Goal: Transaction & Acquisition: Purchase product/service

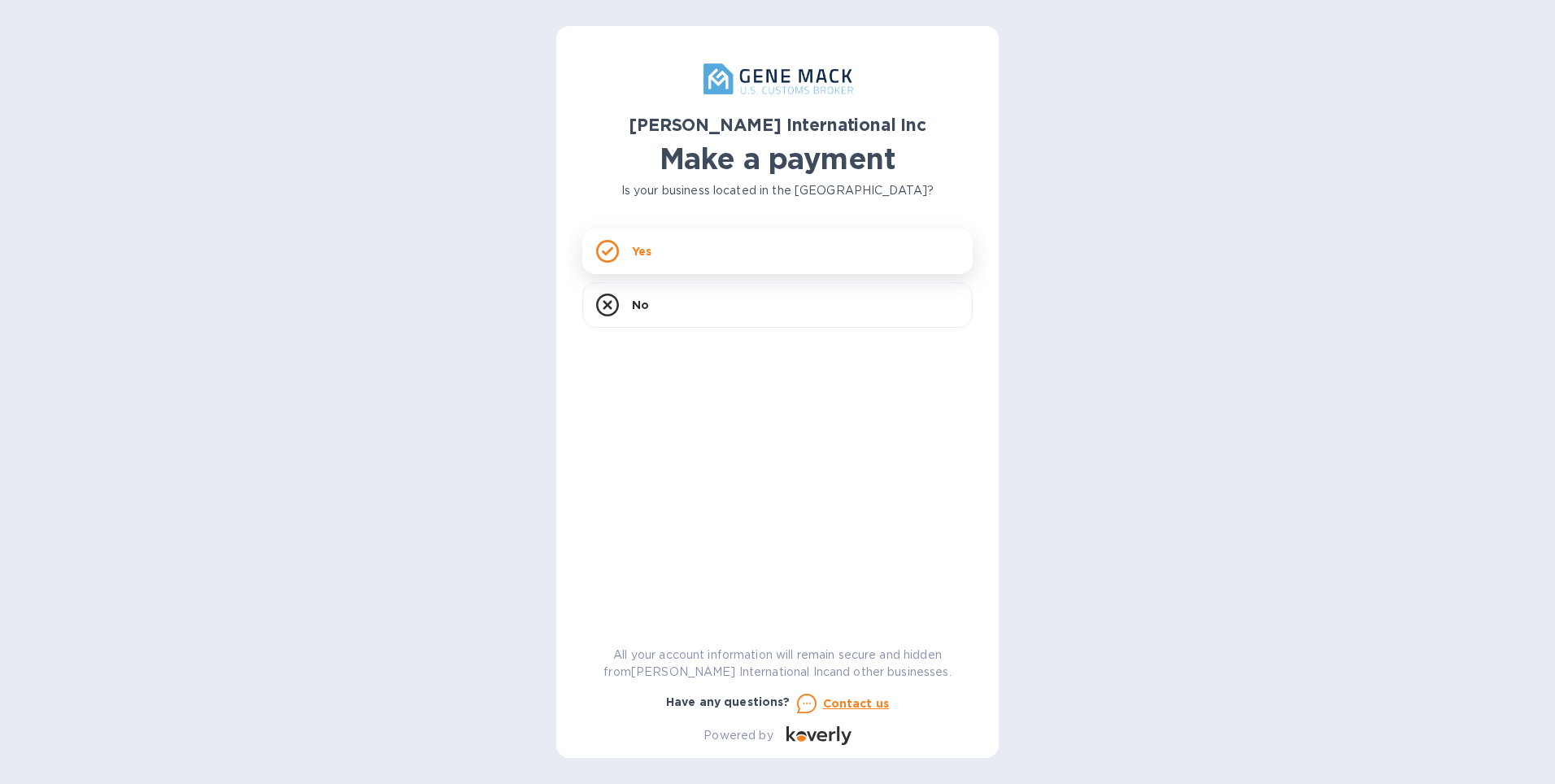
click at [601, 251] on icon at bounding box center [607, 251] width 23 height 23
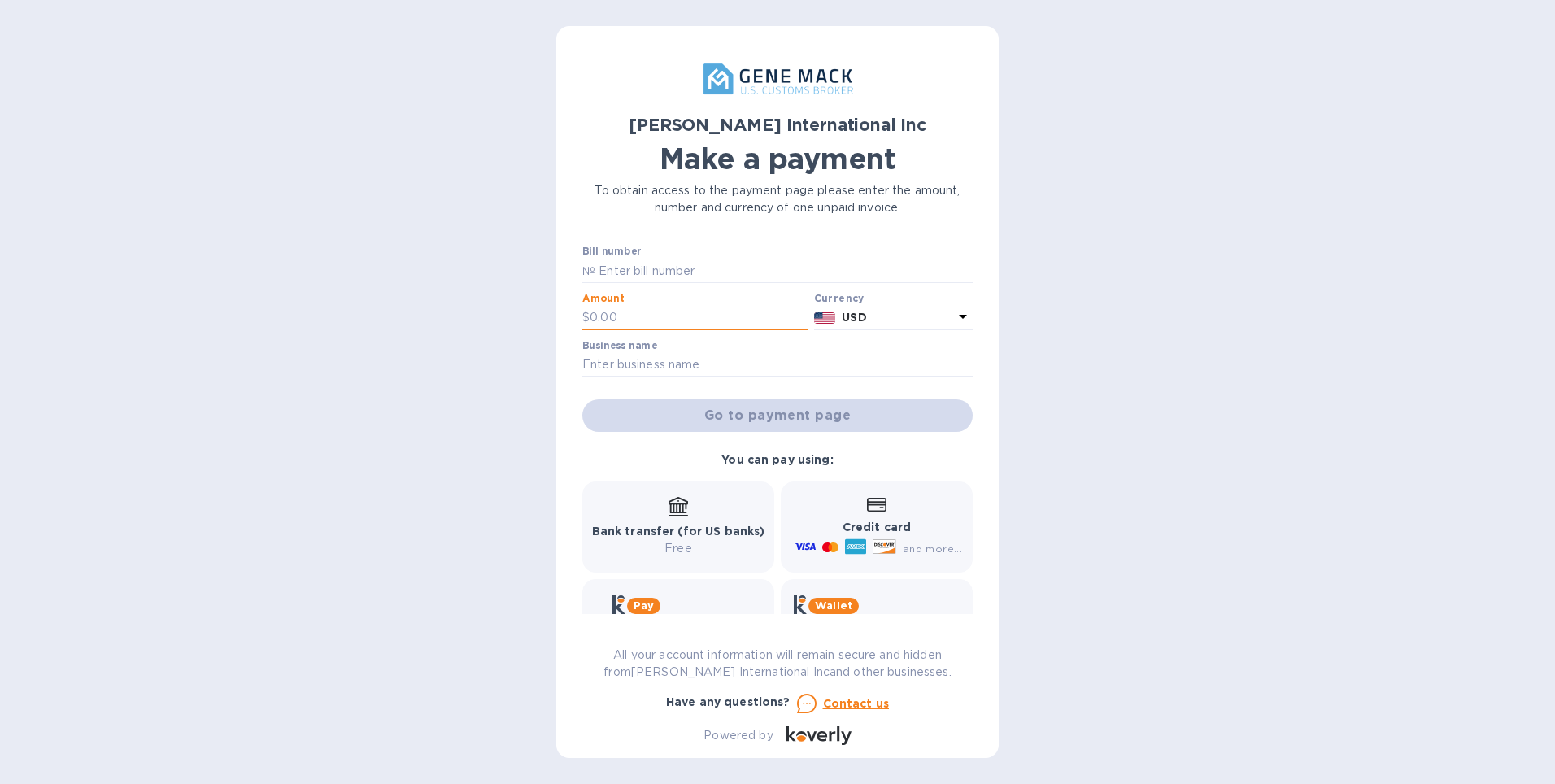
click at [592, 315] on input "text" at bounding box center [698, 318] width 218 height 25
type input "230.00"
click at [718, 367] on input "text" at bounding box center [778, 364] width 390 height 25
type input "SEA Groups Ltd"
click at [891, 533] on p "Credit card" at bounding box center [876, 527] width 171 height 17
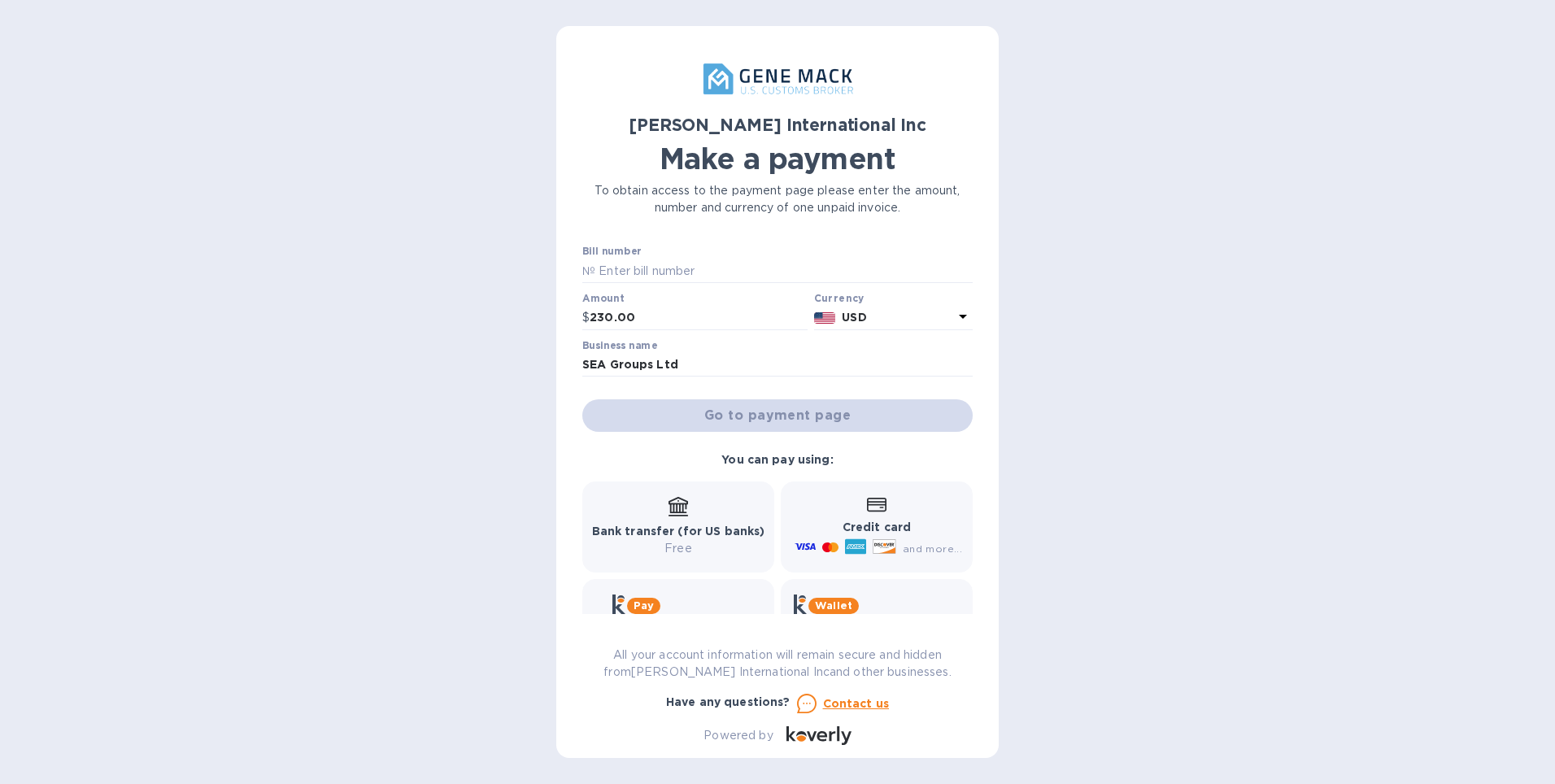
scroll to position [66, 0]
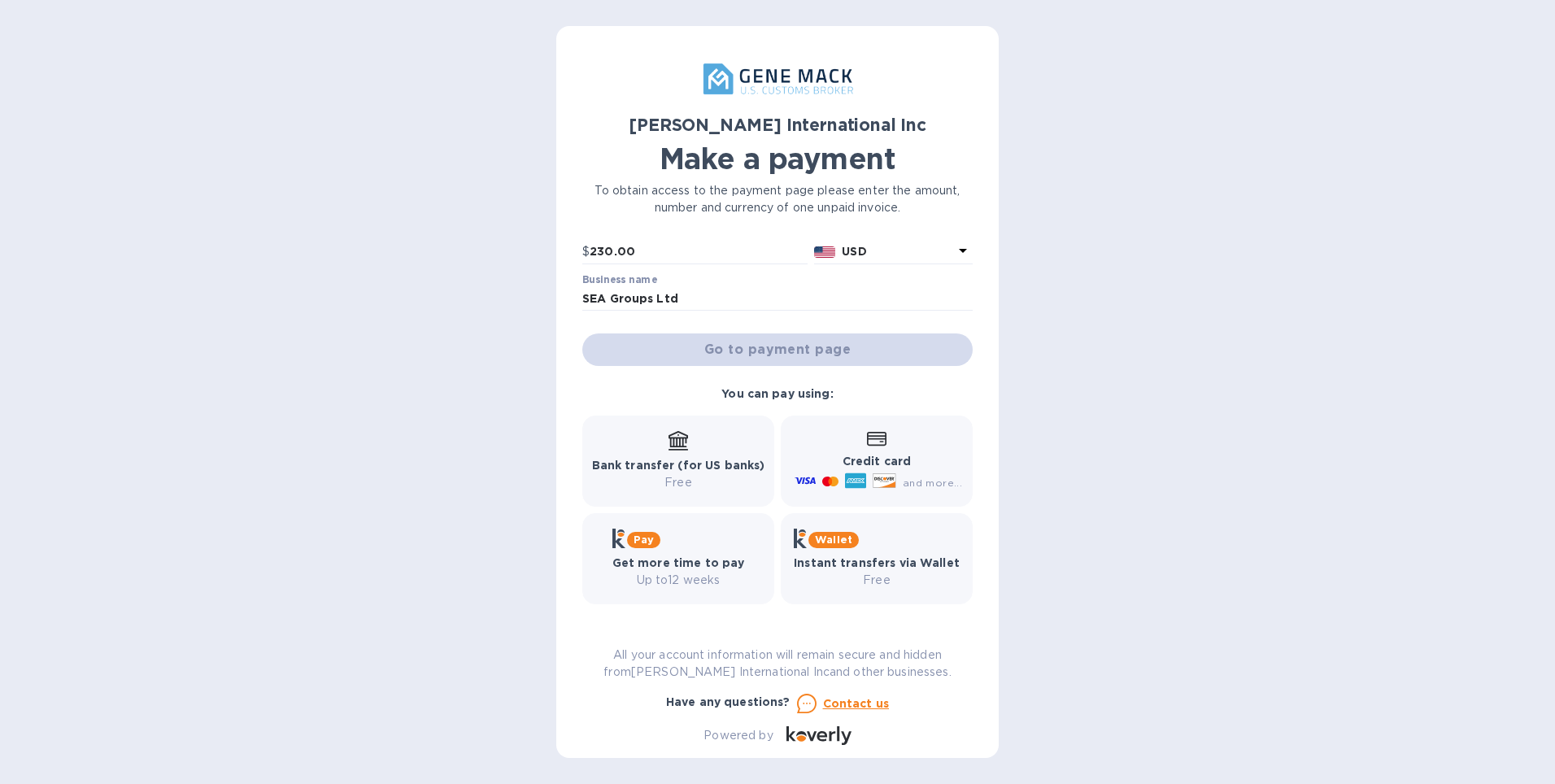
click at [877, 475] on icon at bounding box center [884, 480] width 22 height 14
click at [831, 352] on div "Go to payment page" at bounding box center [778, 350] width 397 height 39
click at [656, 352] on div "Go to payment page" at bounding box center [778, 350] width 397 height 39
click at [818, 348] on div "Go to payment page" at bounding box center [778, 350] width 397 height 39
click at [961, 249] on icon at bounding box center [962, 250] width 20 height 20
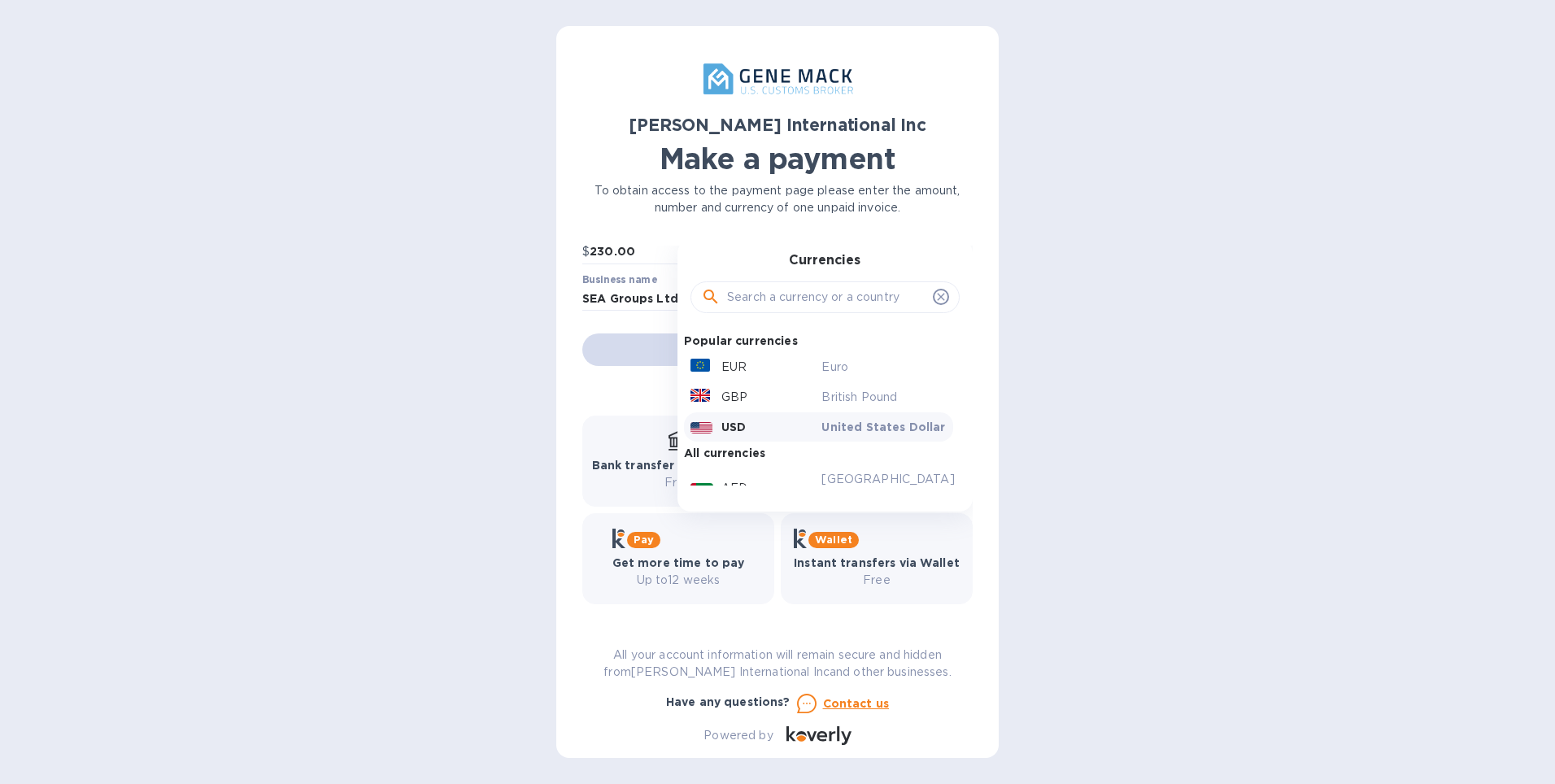
click at [736, 428] on p "USD" at bounding box center [733, 426] width 25 height 16
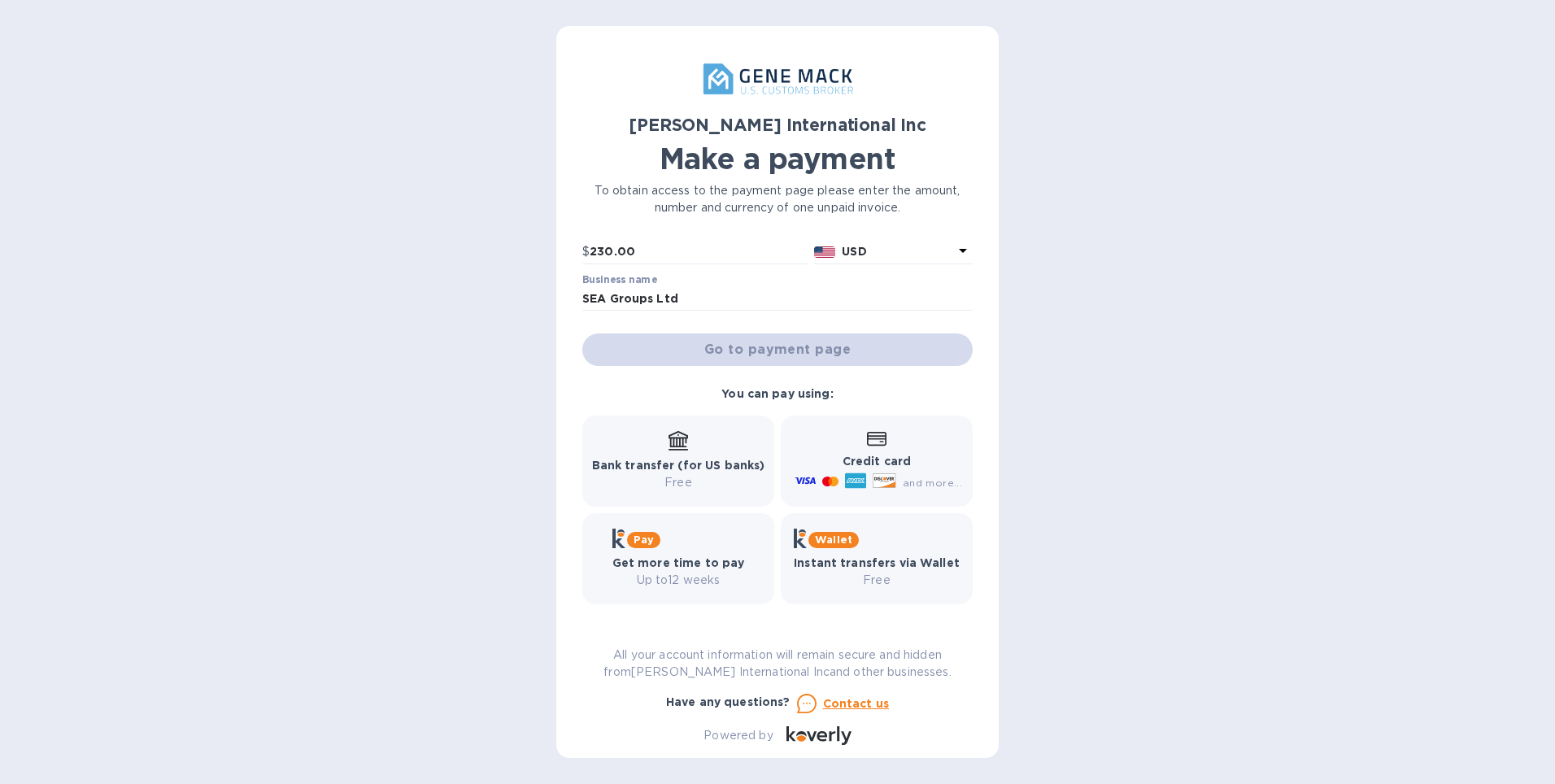
click at [768, 351] on div "Go to payment page" at bounding box center [778, 350] width 397 height 39
click at [852, 463] on b "Credit card" at bounding box center [876, 461] width 68 height 13
click at [863, 475] on div at bounding box center [855, 483] width 27 height 26
click at [878, 448] on div "Credit card and more..." at bounding box center [876, 461] width 171 height 63
click at [809, 351] on div "Go to payment page" at bounding box center [778, 350] width 397 height 39
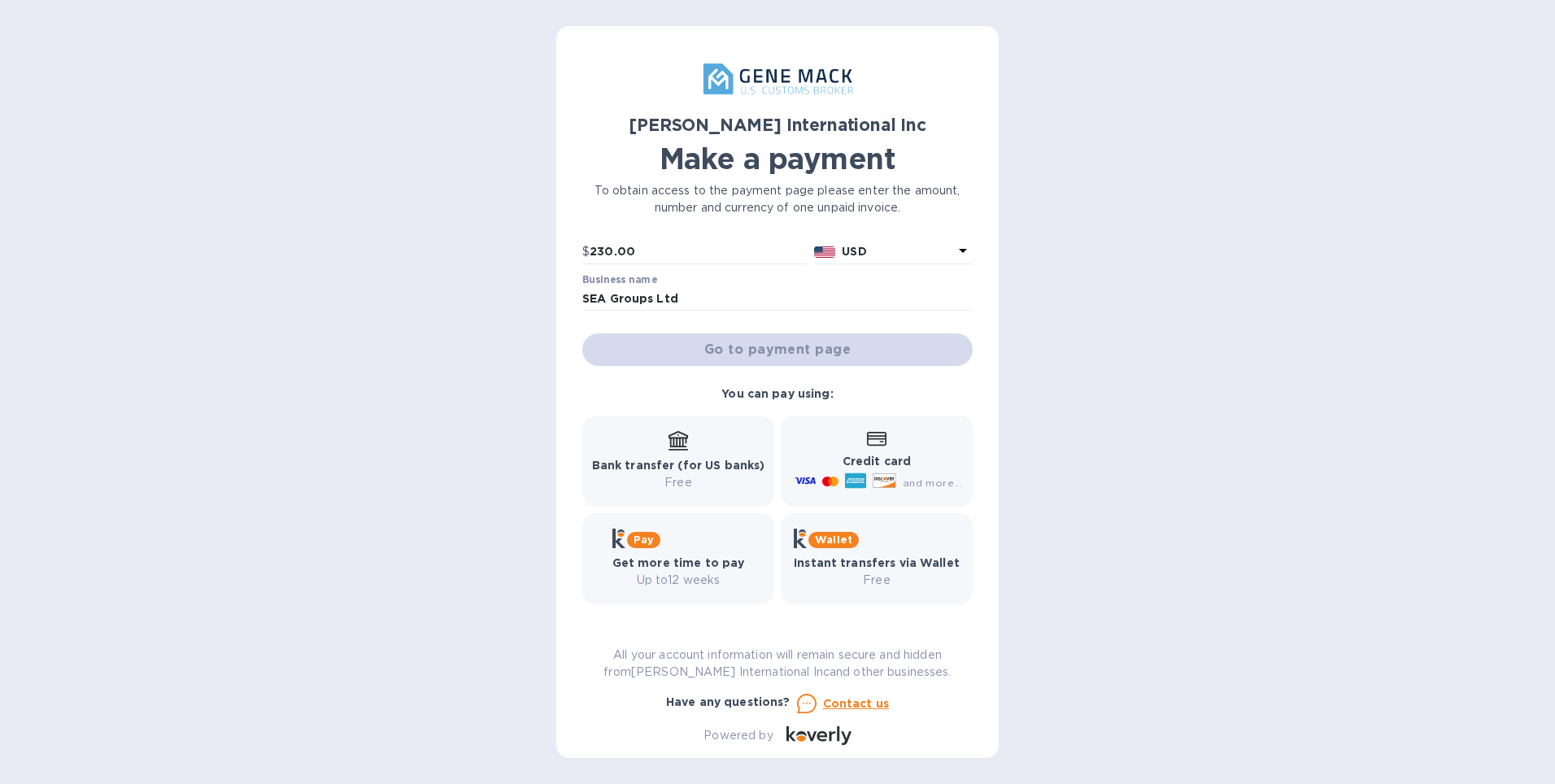
click at [758, 394] on b "You can pay using:" at bounding box center [777, 393] width 112 height 13
click at [813, 349] on div "Go to payment page" at bounding box center [778, 350] width 397 height 39
drag, startPoint x: 813, startPoint y: 349, endPoint x: 803, endPoint y: 350, distance: 10.0
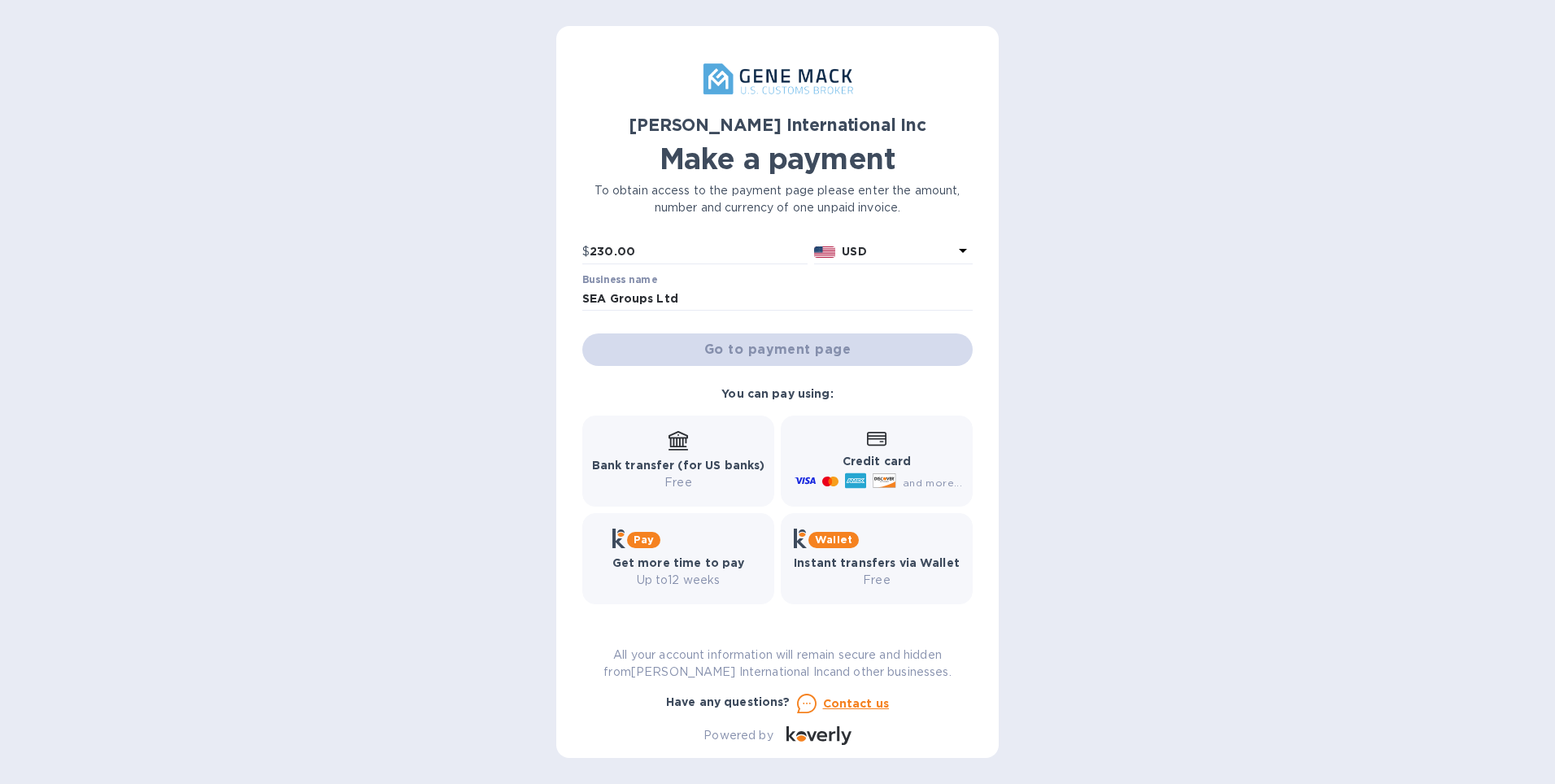
click at [803, 350] on div "Go to payment page" at bounding box center [778, 350] width 397 height 39
click at [868, 467] on p "Credit card" at bounding box center [876, 461] width 171 height 17
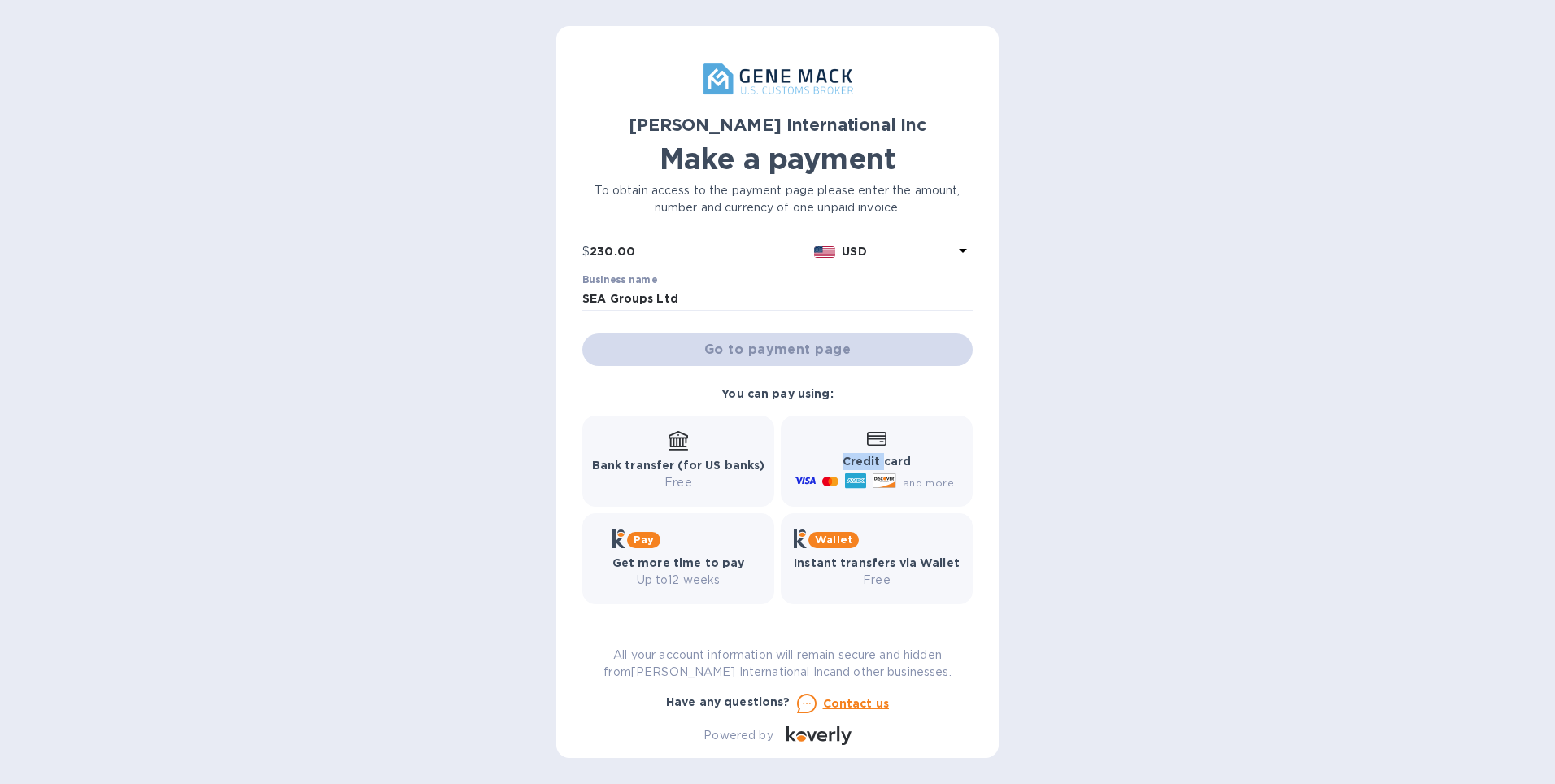
click at [868, 467] on p "Credit card" at bounding box center [876, 461] width 171 height 17
click at [810, 352] on div "Go to payment page" at bounding box center [778, 350] width 397 height 39
click at [809, 352] on div "Go to payment page" at bounding box center [778, 350] width 397 height 39
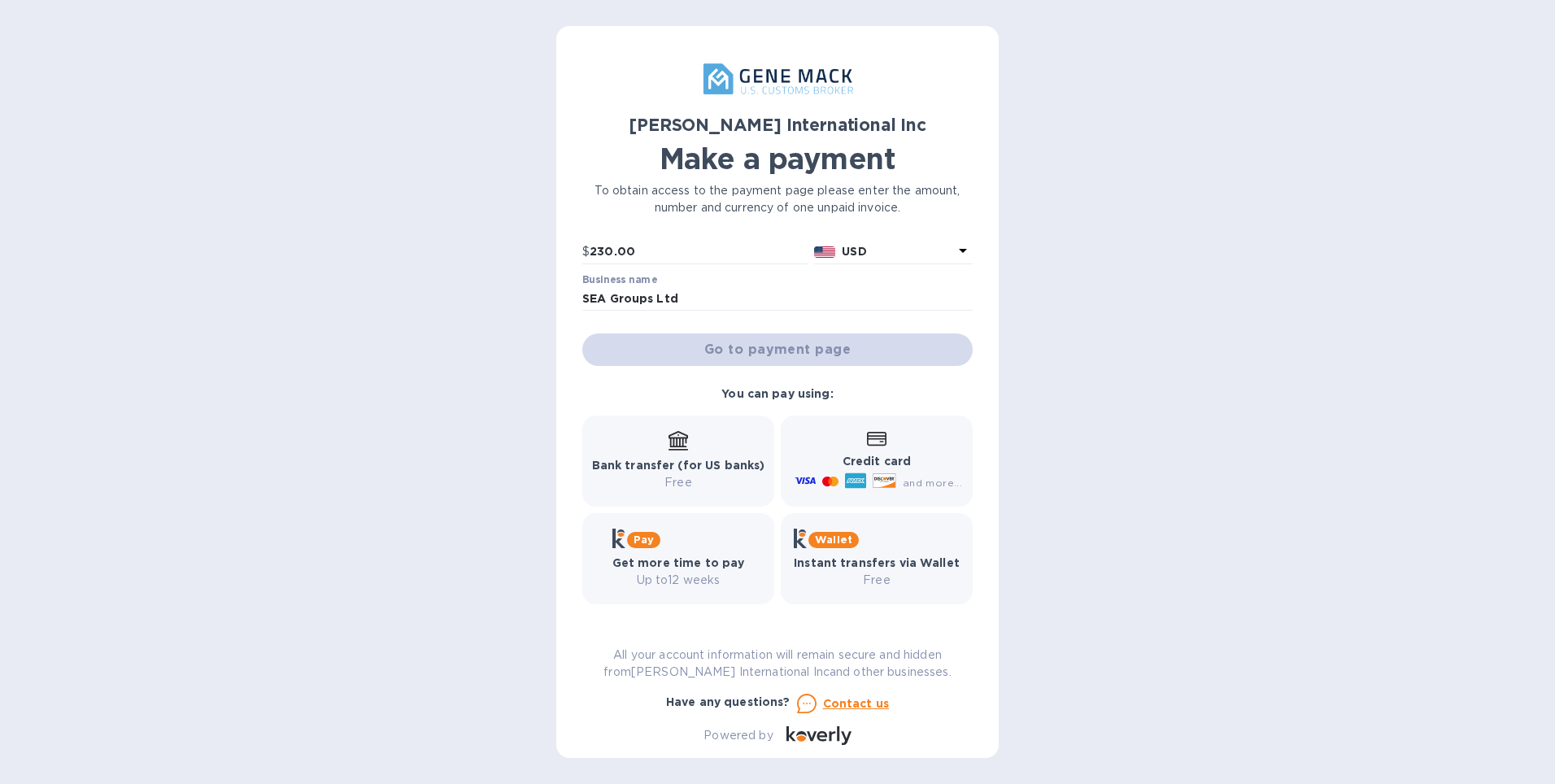
click at [809, 352] on div "Go to payment page" at bounding box center [778, 350] width 397 height 39
click at [808, 352] on div "Go to payment page" at bounding box center [778, 350] width 397 height 39
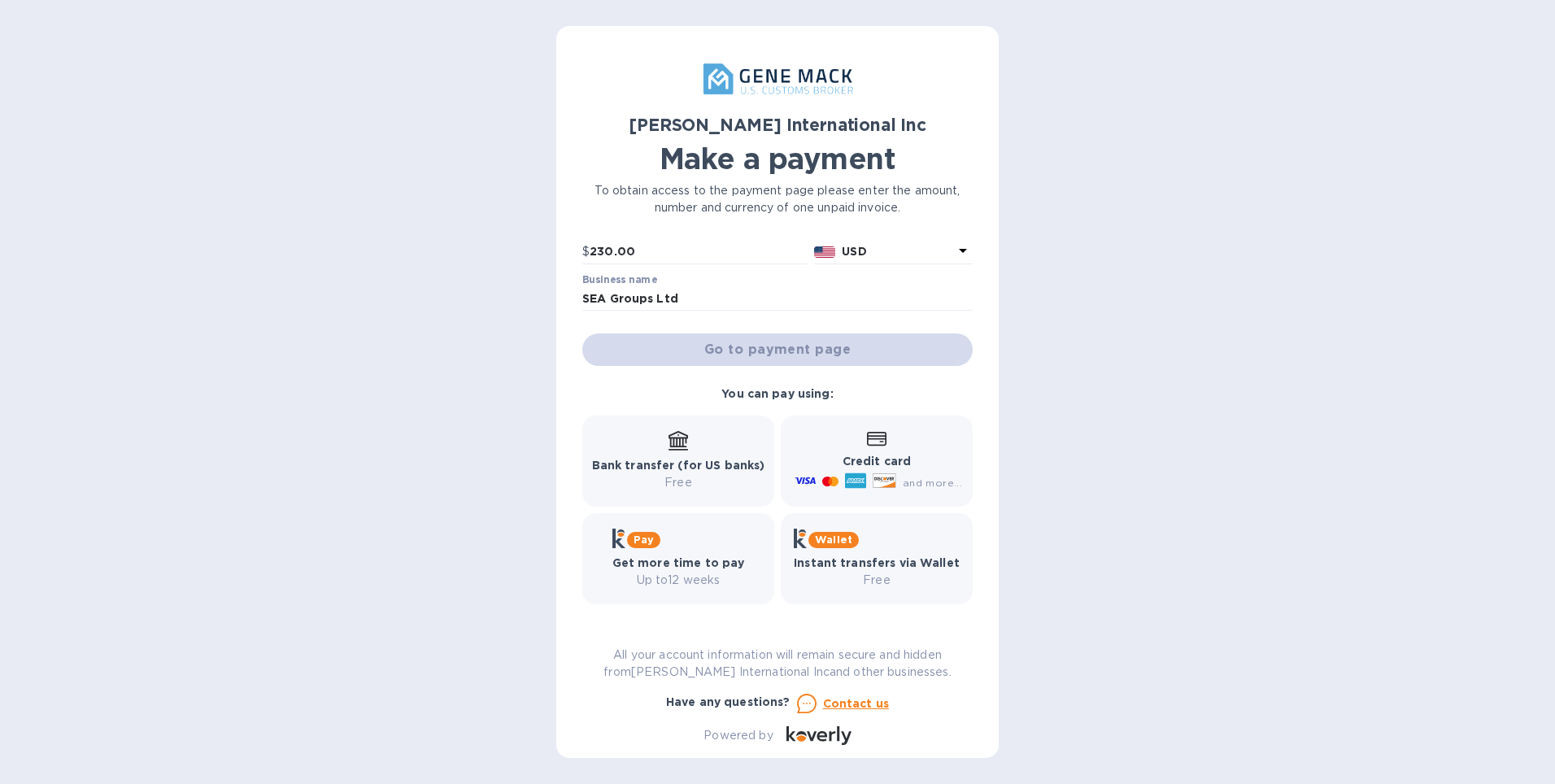
click at [892, 460] on b "Credit card" at bounding box center [876, 461] width 68 height 13
click at [865, 359] on div "Go to payment page" at bounding box center [778, 350] width 397 height 39
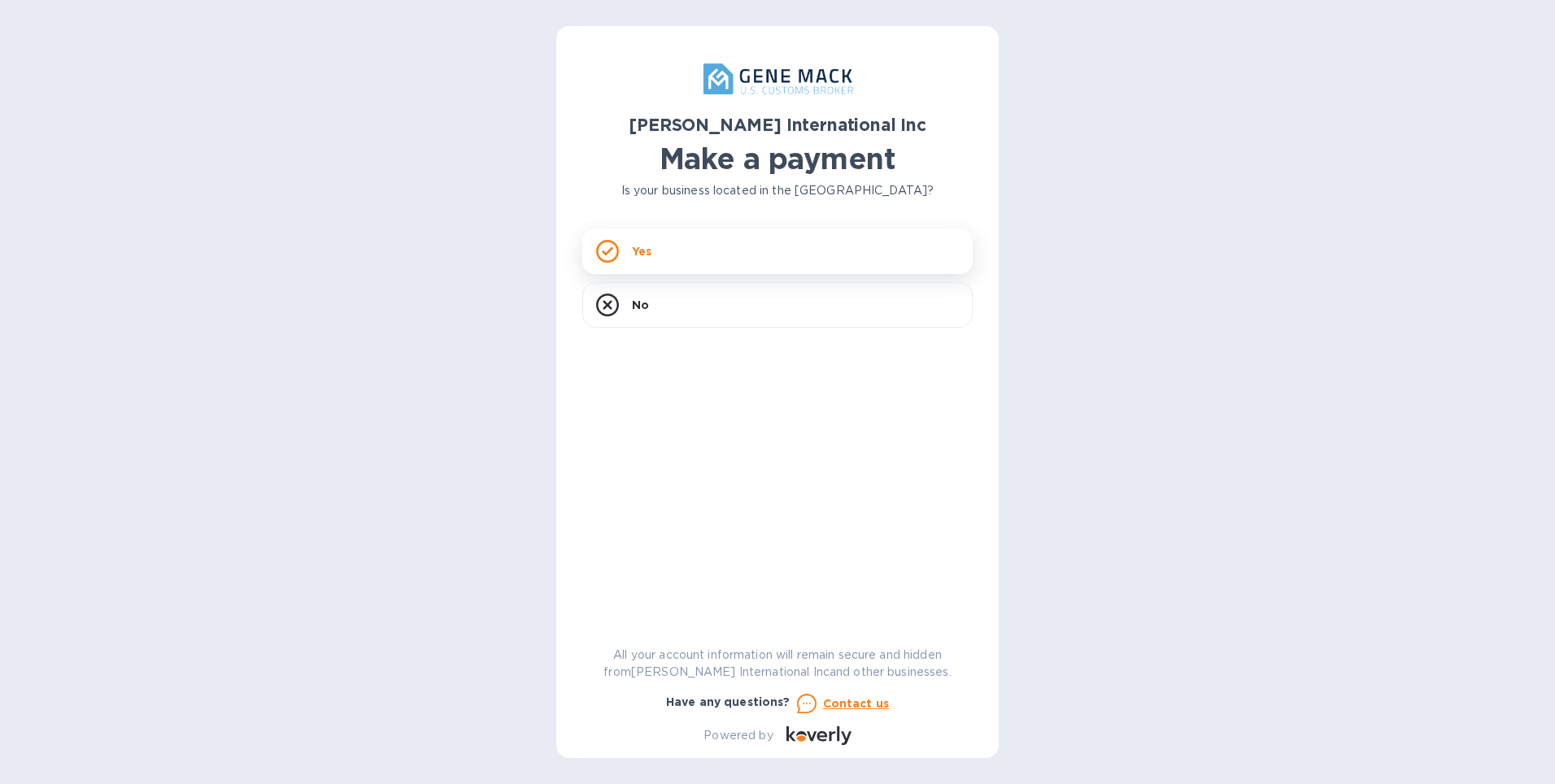
click at [610, 255] on icon at bounding box center [607, 251] width 23 height 23
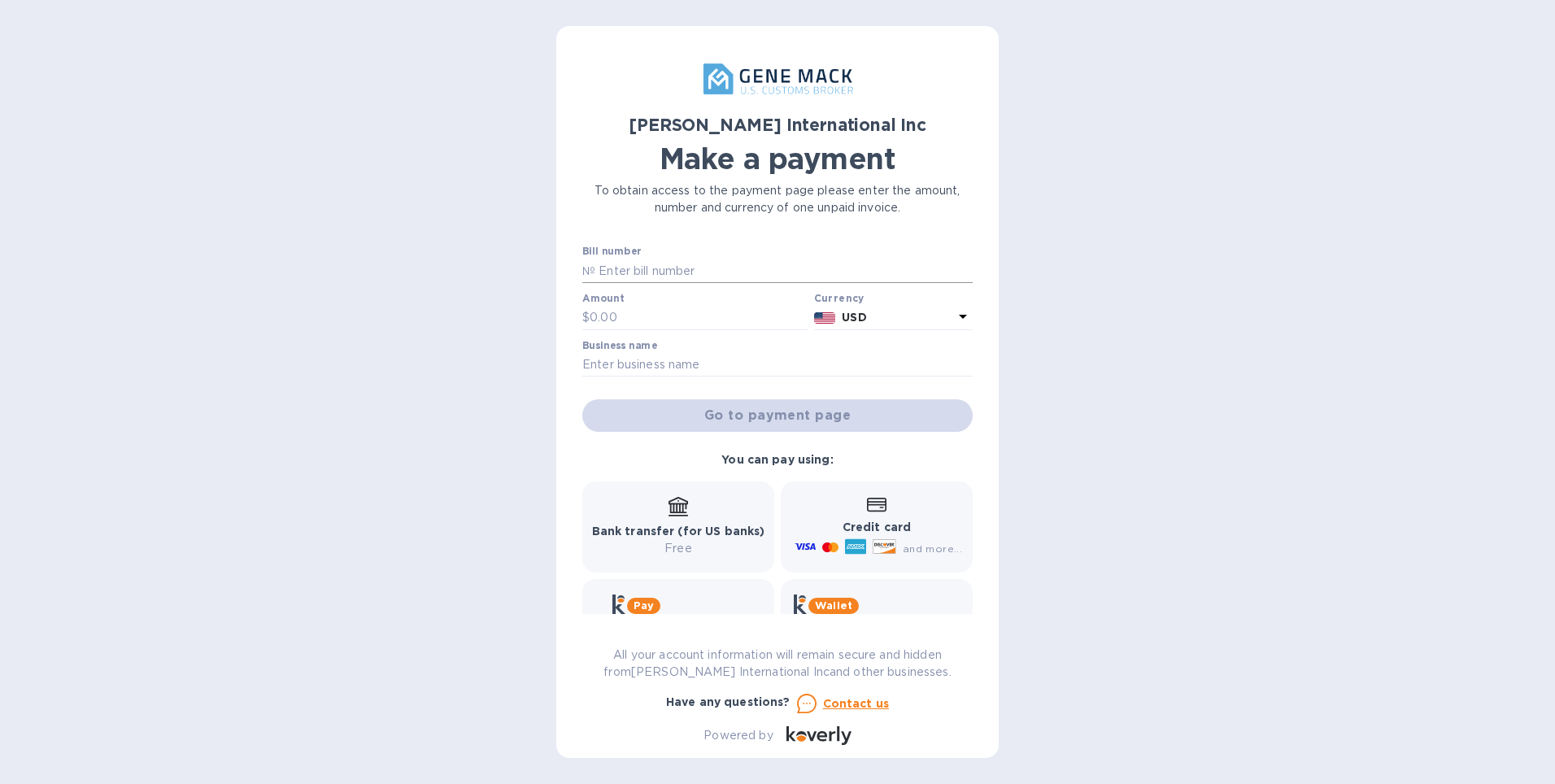
click at [646, 270] on input "text" at bounding box center [783, 271] width 377 height 25
click at [581, 265] on div "Gene Mack International Inc Make a payment To obtain access to the payment page…" at bounding box center [777, 392] width 442 height 731
click at [658, 269] on input "text" at bounding box center [783, 271] width 377 height 25
click at [587, 265] on p "№" at bounding box center [588, 271] width 13 height 17
click at [623, 316] on input "text" at bounding box center [698, 318] width 218 height 25
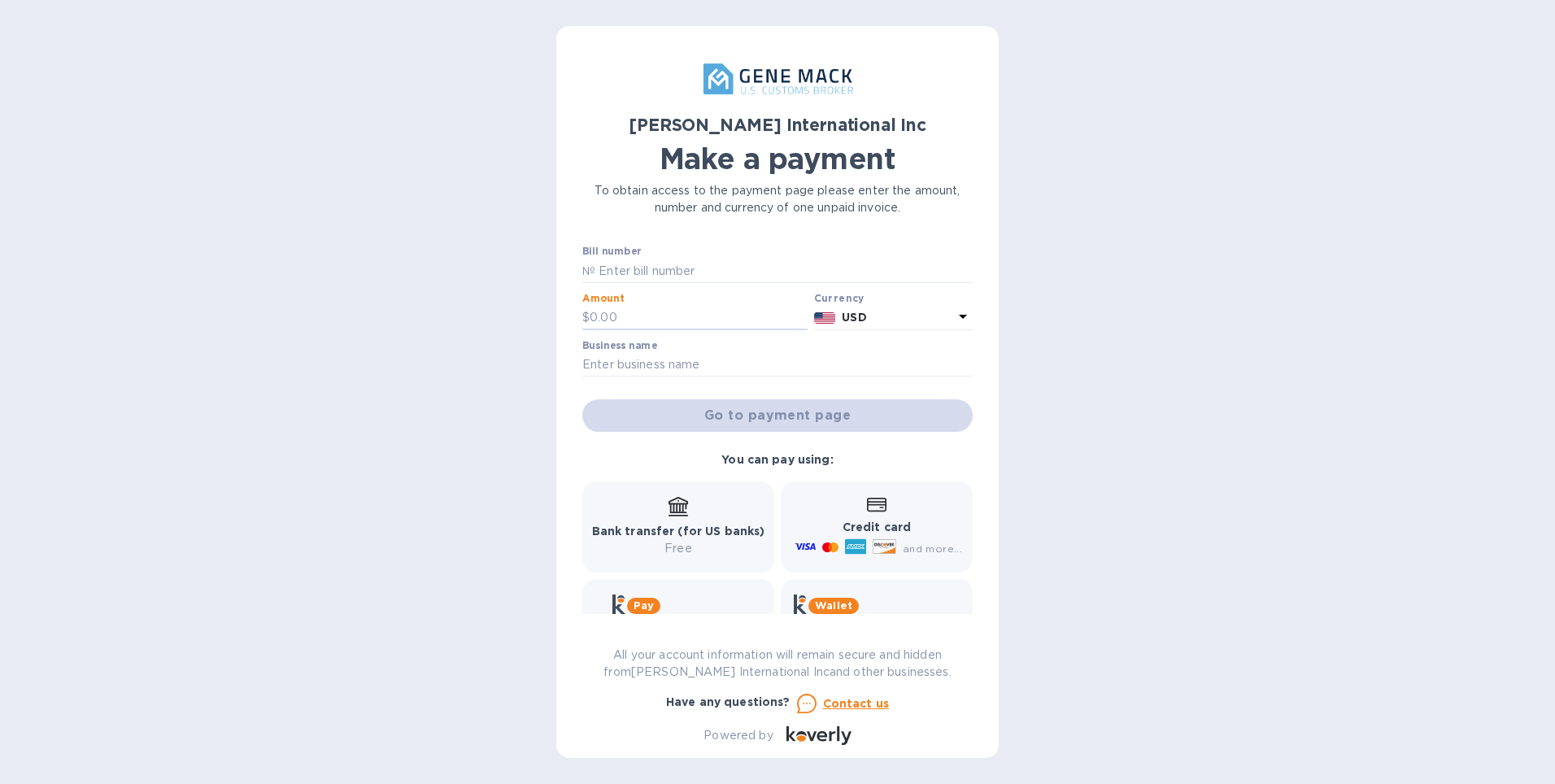
drag, startPoint x: 614, startPoint y: 317, endPoint x: 550, endPoint y: 299, distance: 66.5
click at [550, 299] on div "Gene Mack International Inc Make a payment To obtain access to the payment page…" at bounding box center [778, 392] width 1555 height 784
type input "230.00"
click at [613, 358] on input "text" at bounding box center [778, 364] width 390 height 25
type input "SEA Groups Ltd"
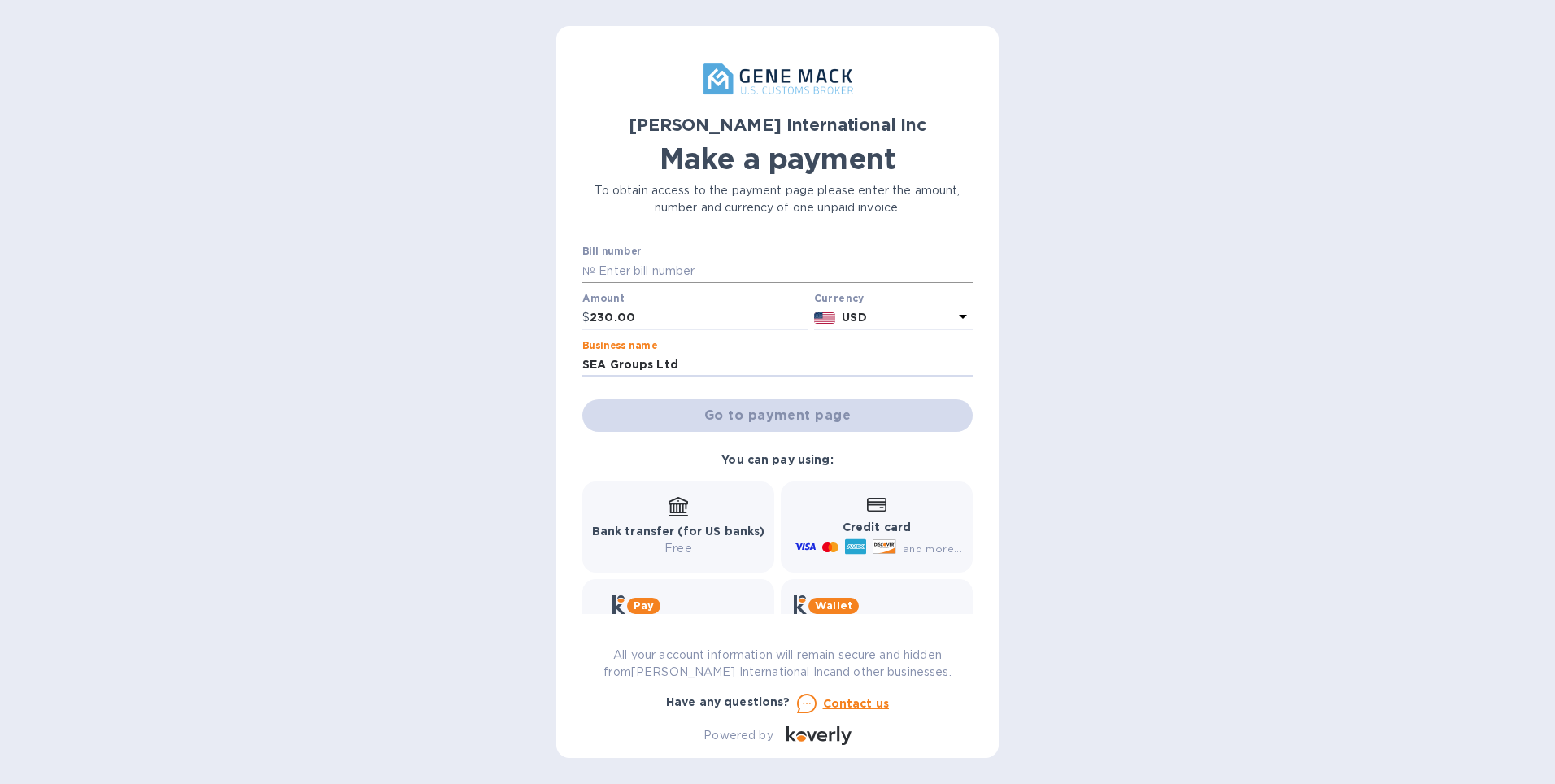
click at [588, 270] on p "№" at bounding box center [588, 271] width 13 height 17
click at [585, 271] on p "№" at bounding box center [588, 271] width 13 height 17
click at [596, 269] on input "text" at bounding box center [783, 271] width 377 height 25
click at [581, 266] on div "Gene Mack International Inc Make a payment To obtain access to the payment page…" at bounding box center [777, 392] width 442 height 731
click at [615, 272] on input "text" at bounding box center [783, 271] width 377 height 25
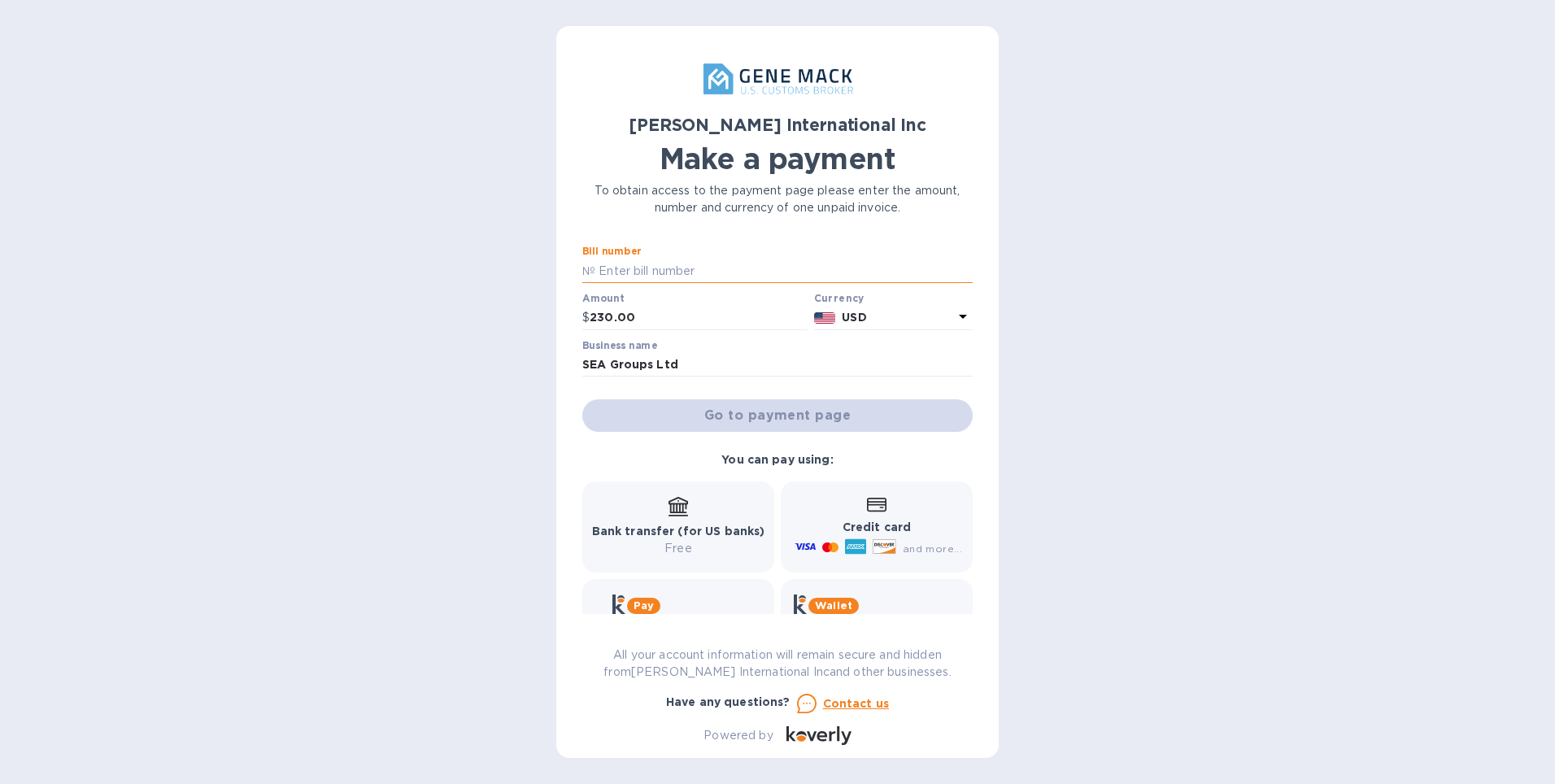
paste input "000117306"
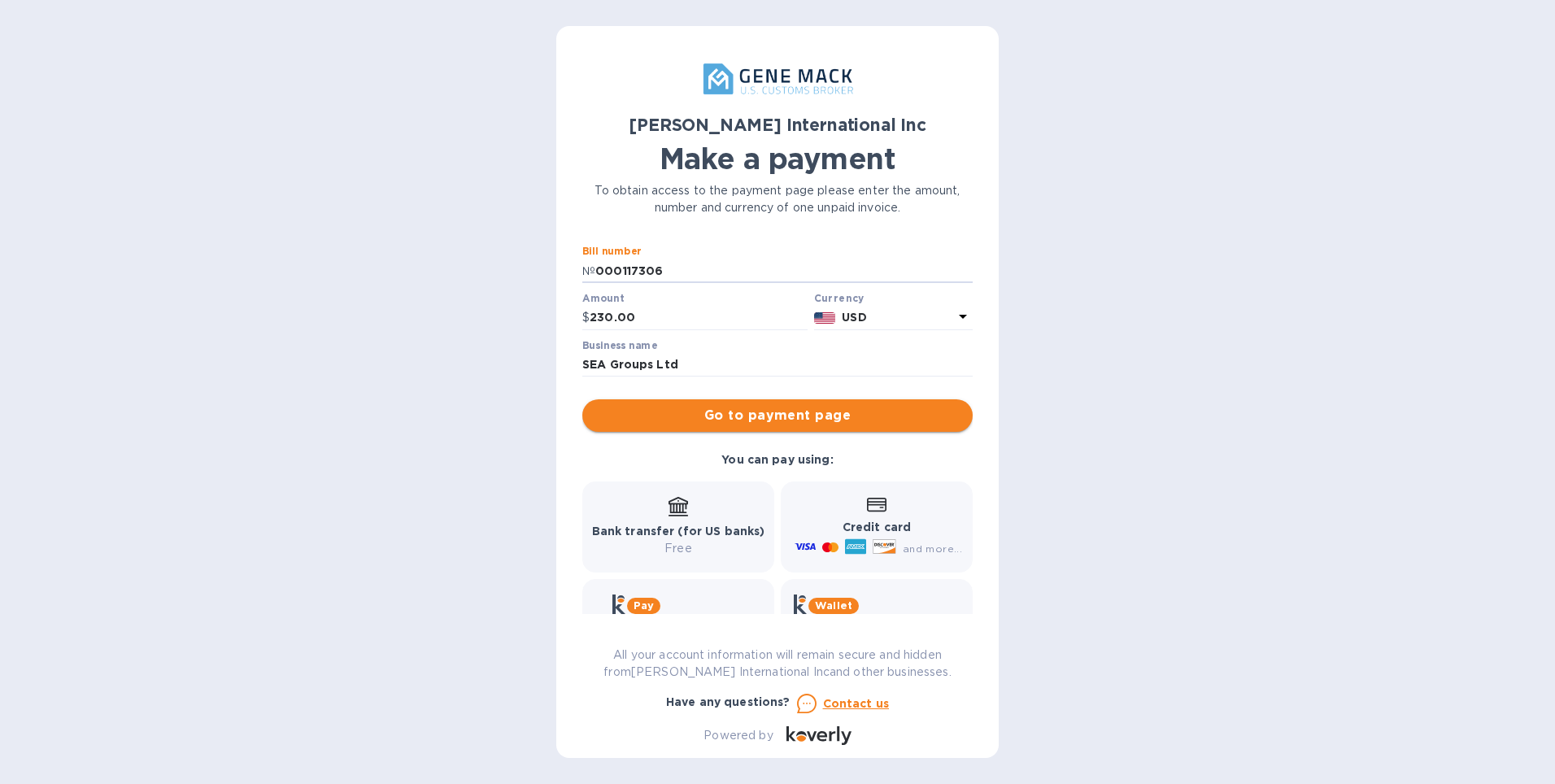
type input "000117306"
click at [777, 416] on span "Go to payment page" at bounding box center [778, 415] width 364 height 20
